Goal: Navigation & Orientation: Find specific page/section

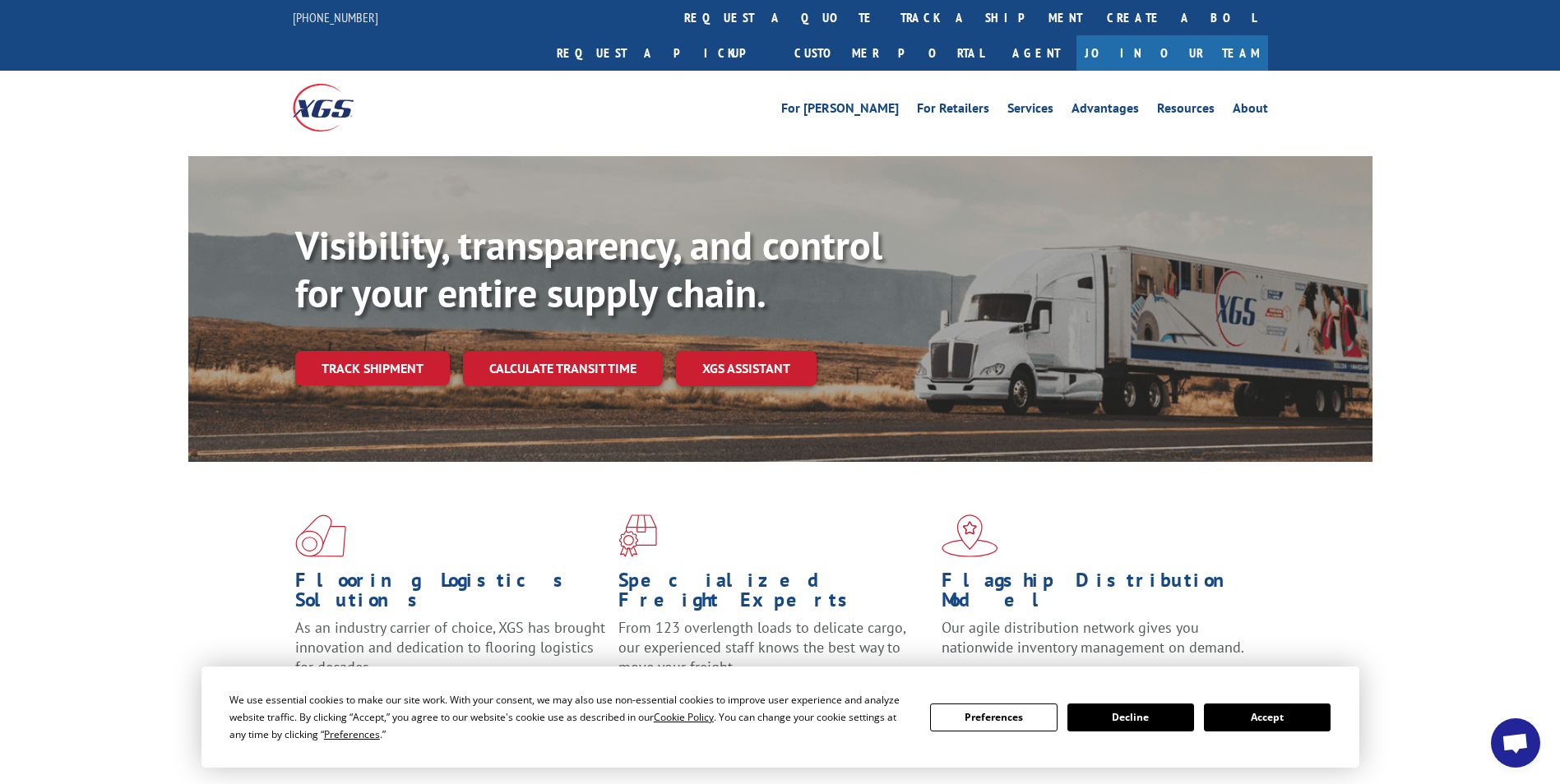
click at [1293, 721] on button "Accept" at bounding box center [1267, 717] width 126 height 28
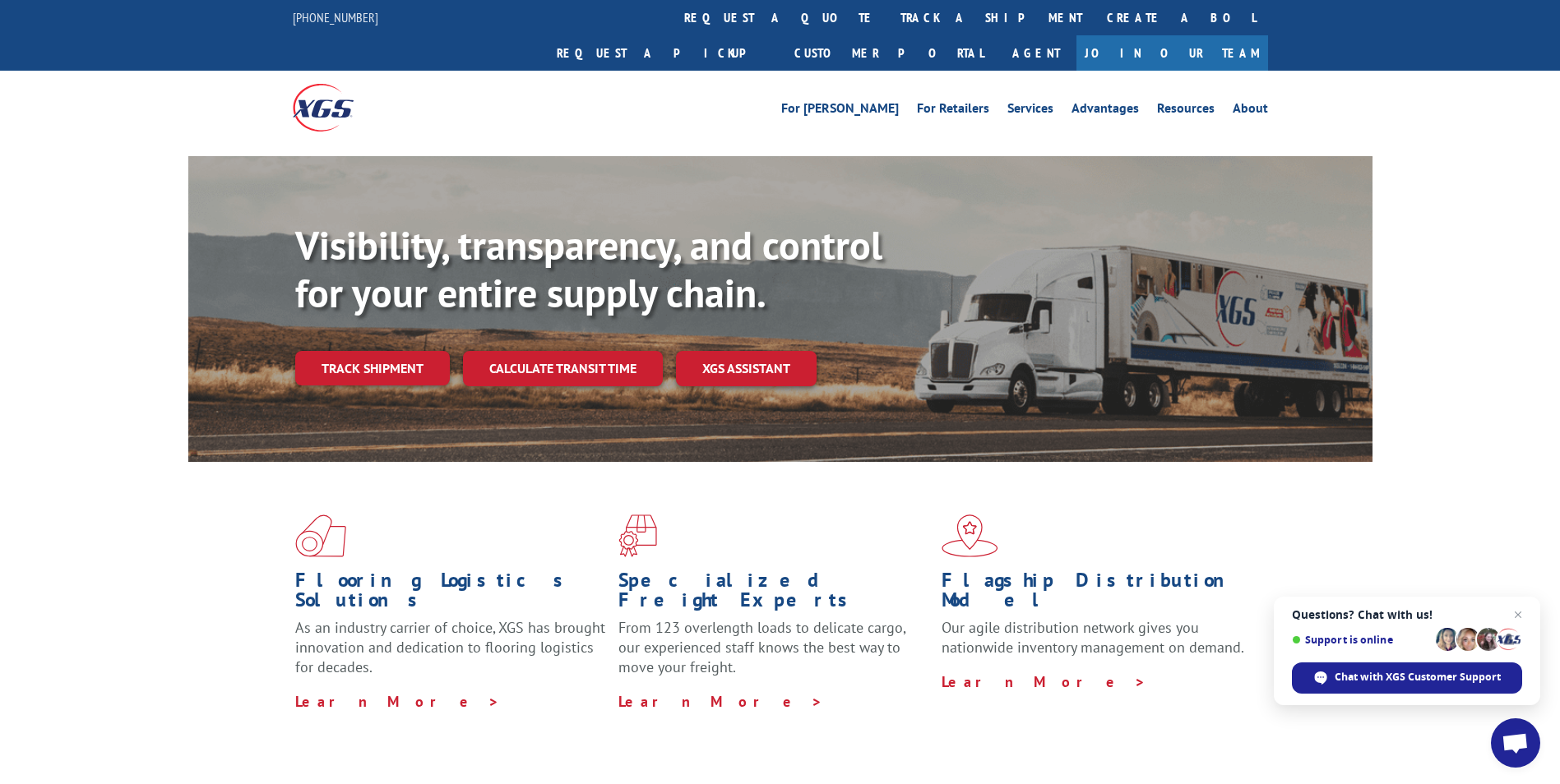
click at [1514, 743] on span "Open chat" at bounding box center [1514, 744] width 27 height 23
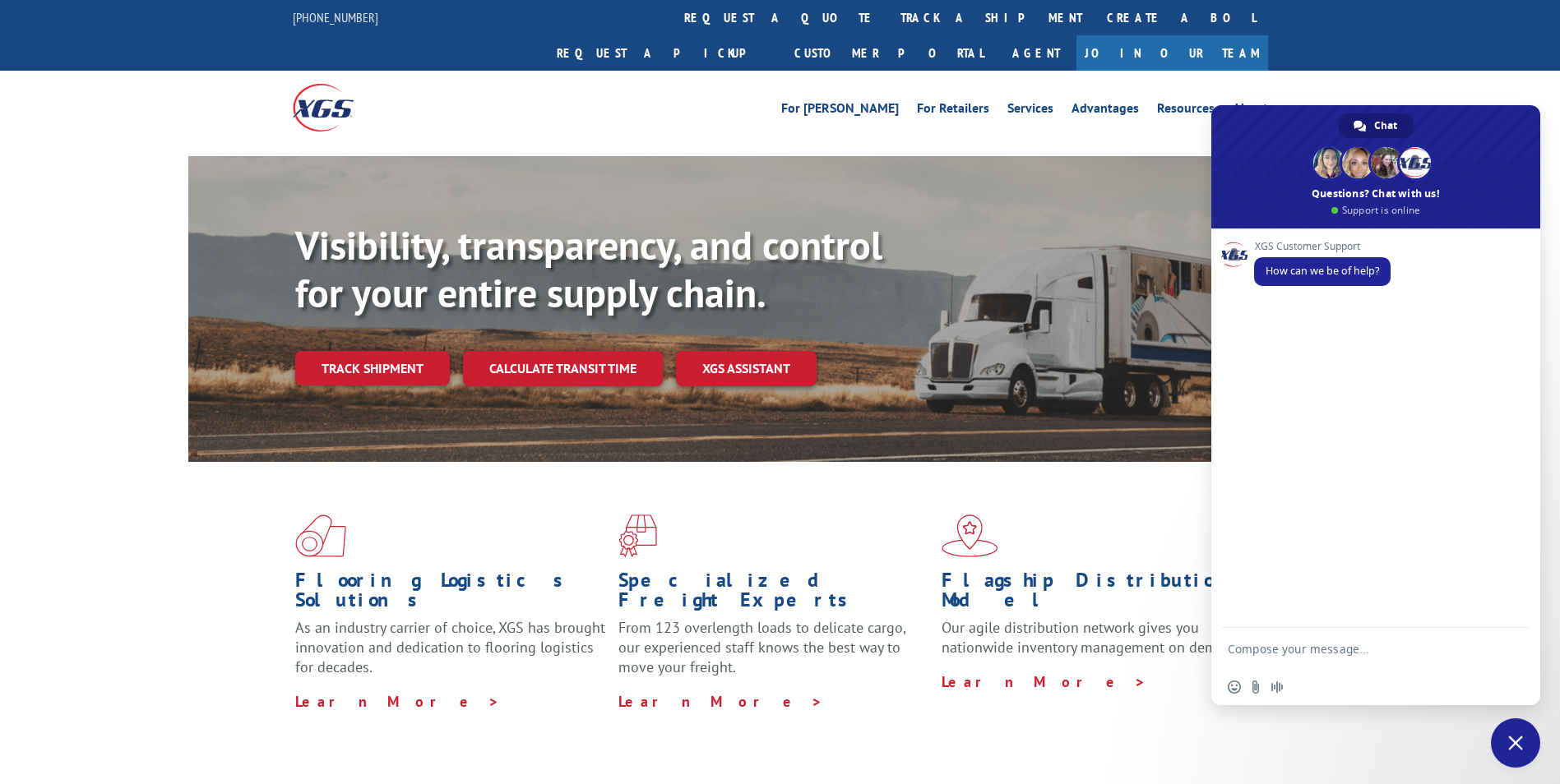
click at [1515, 748] on span "Close chat" at bounding box center [1515, 743] width 15 height 15
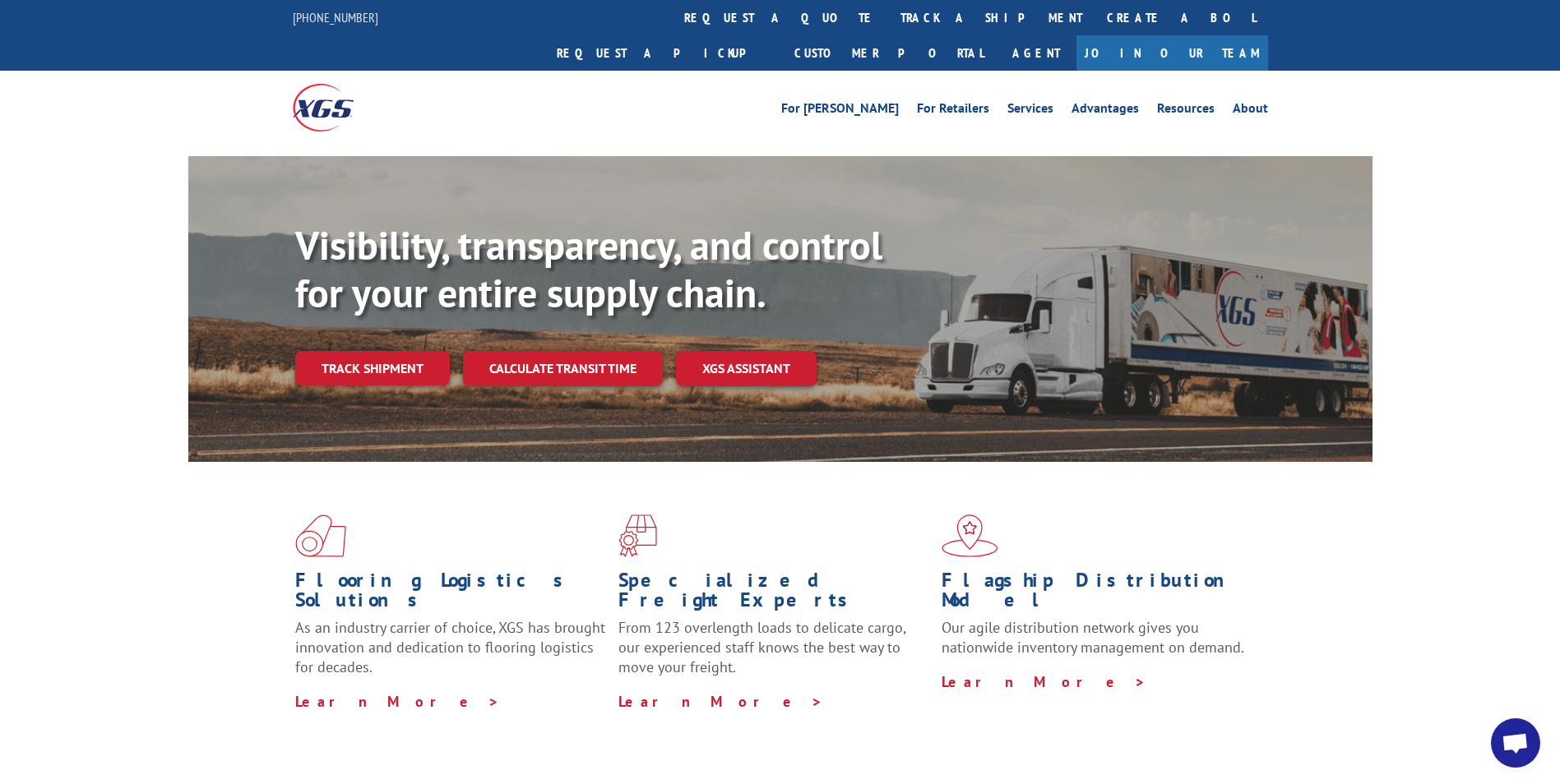
click at [1505, 740] on span "Open chat" at bounding box center [1514, 744] width 27 height 23
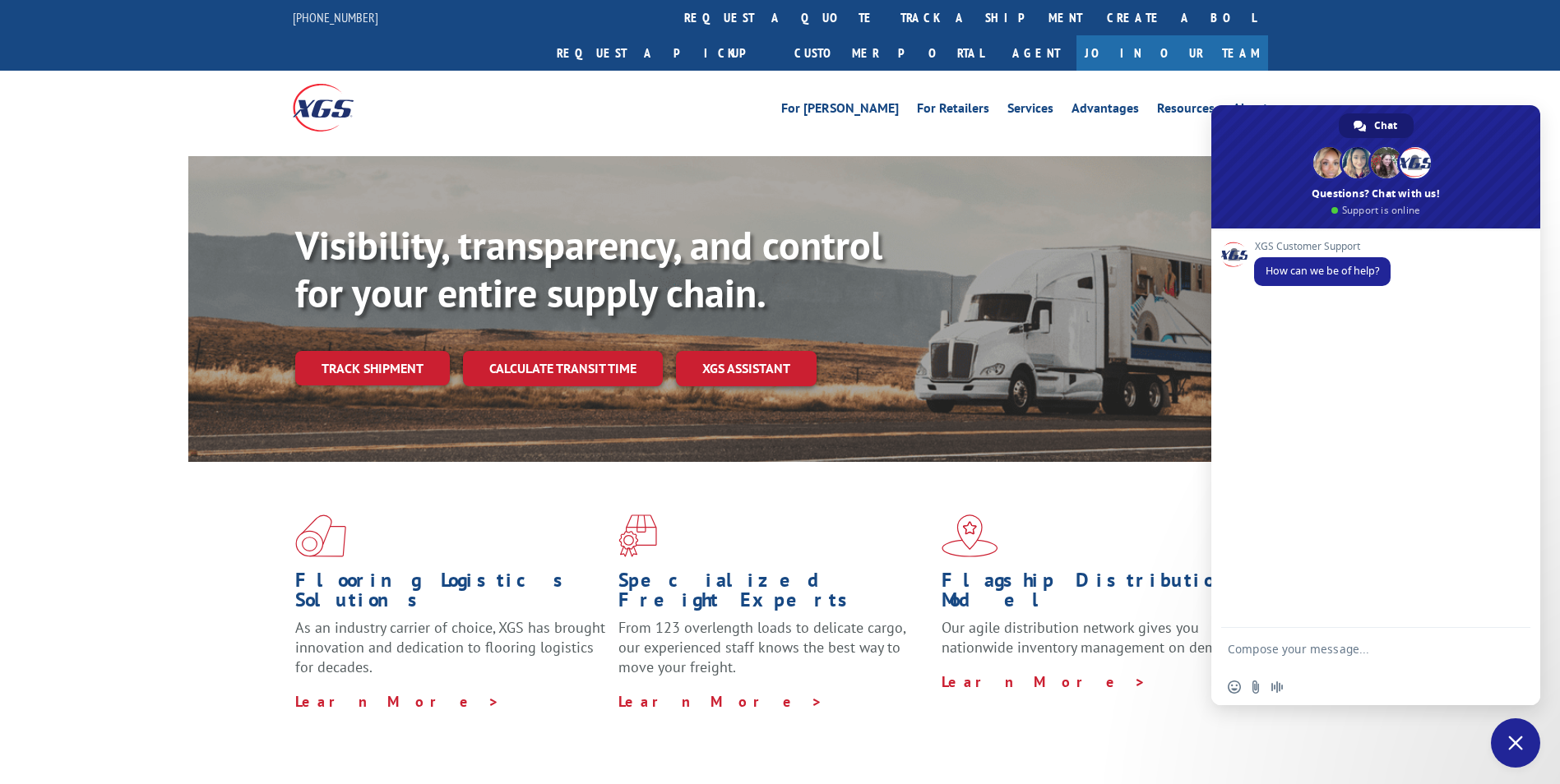
click at [1508, 746] on span "Close chat" at bounding box center [1515, 743] width 15 height 15
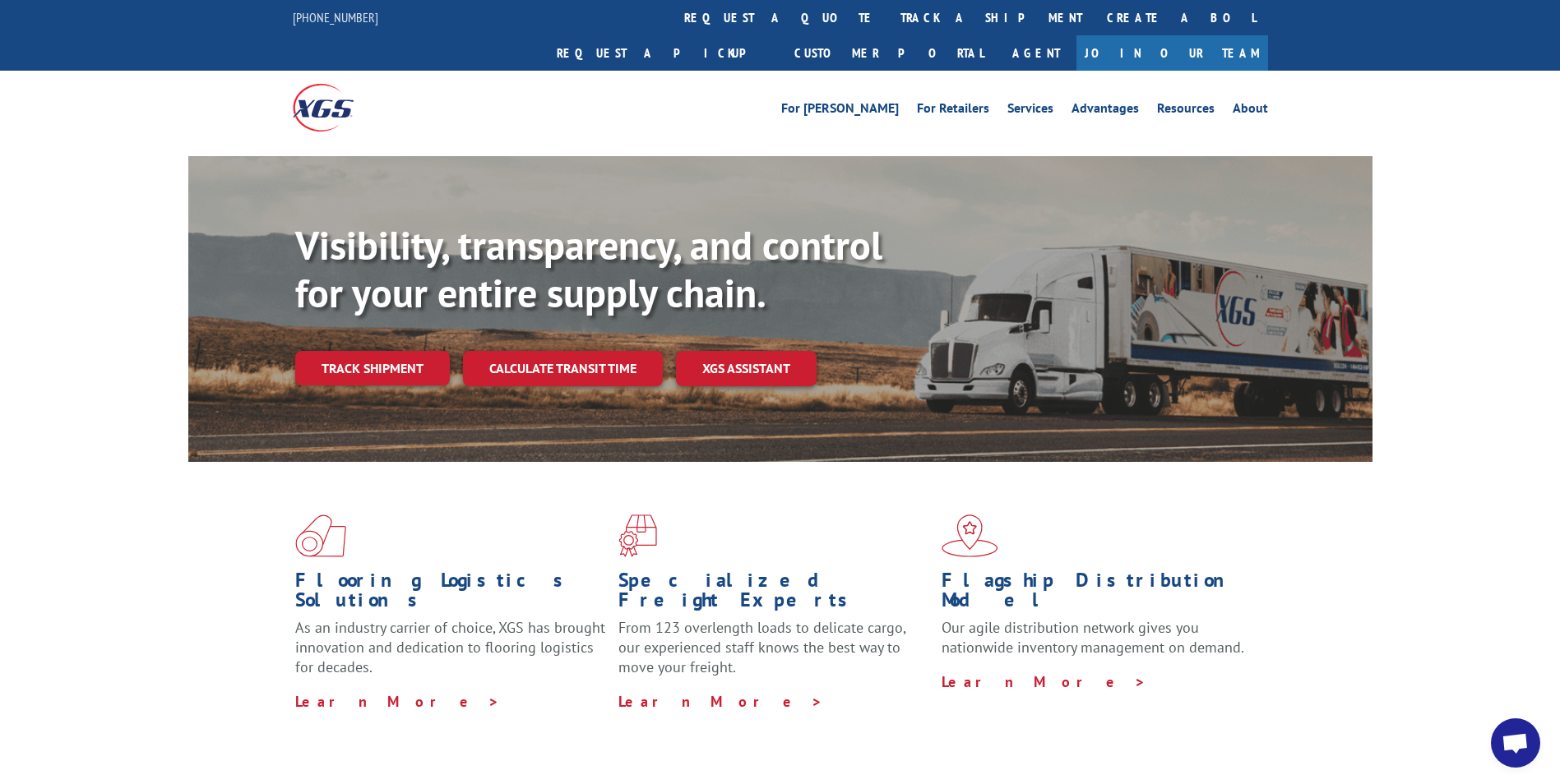
click at [1515, 746] on span "Open chat" at bounding box center [1514, 744] width 27 height 23
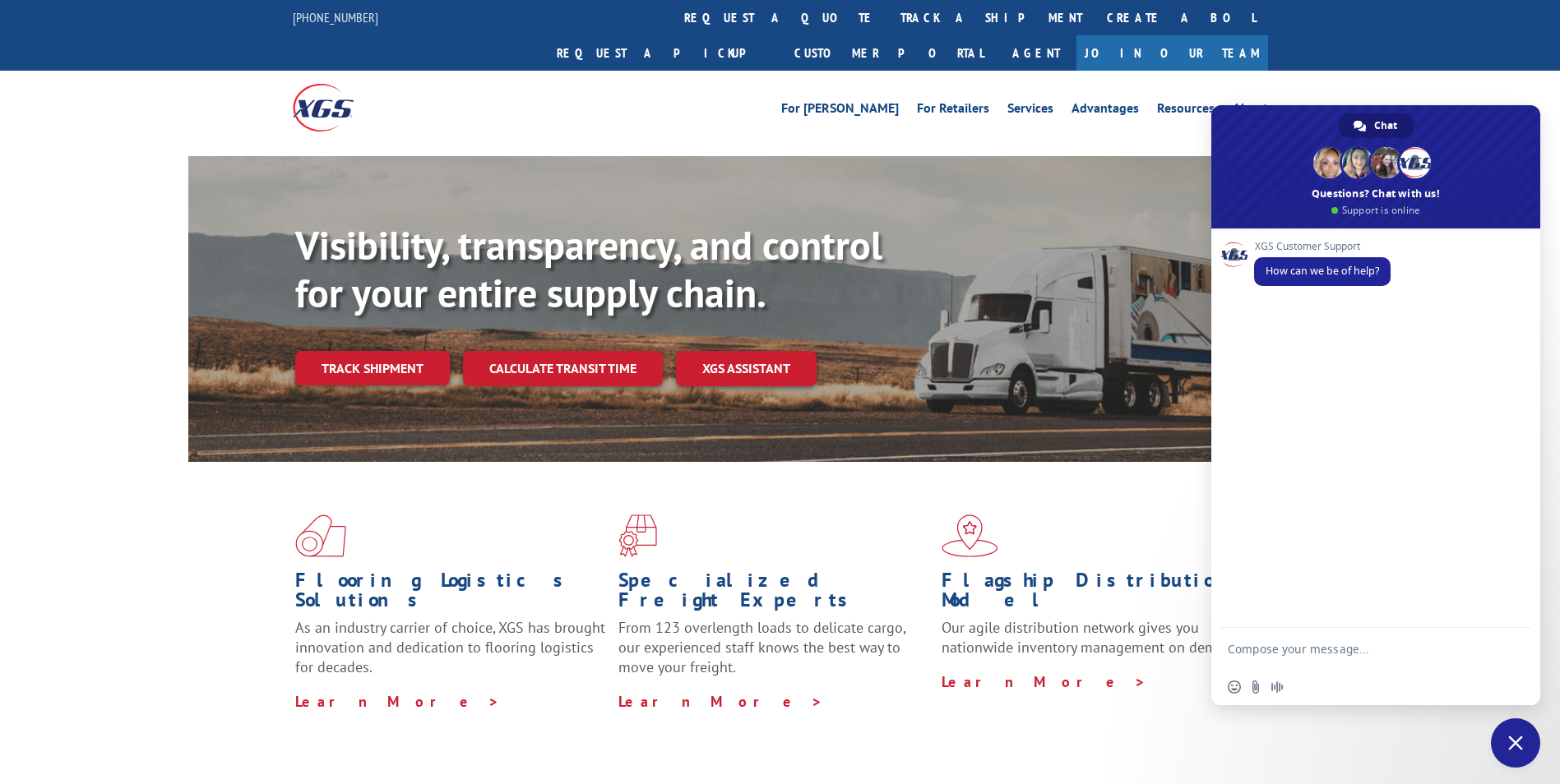
click at [43, 343] on div "Visibility, transparency, and control for your entire supply chain. Track shipm…" at bounding box center [780, 325] width 1560 height 338
click at [1516, 745] on span "Close chat" at bounding box center [1515, 743] width 15 height 15
